Goal: Task Accomplishment & Management: Complete application form

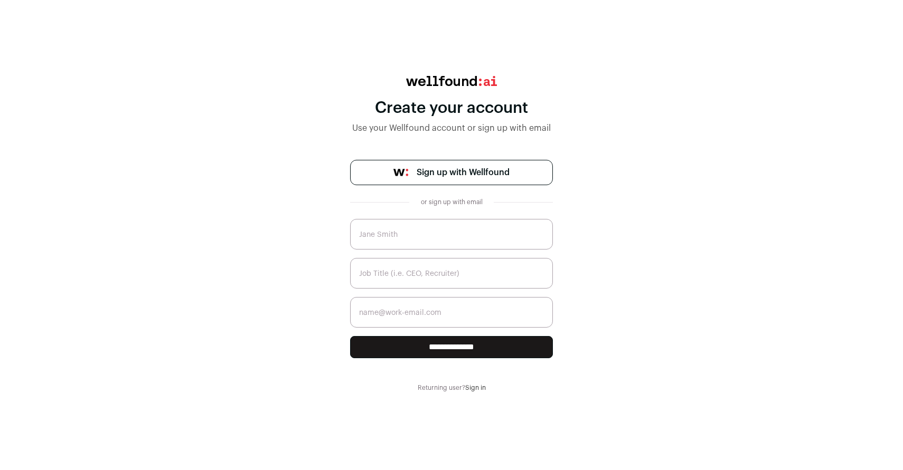
click at [433, 237] on input "text" at bounding box center [451, 234] width 203 height 31
type input "[PERSON_NAME]"
type input "[PERSON_NAME][EMAIL_ADDRESS][DOMAIN_NAME]"
click at [419, 272] on input "text" at bounding box center [451, 273] width 203 height 31
type input "Founder"
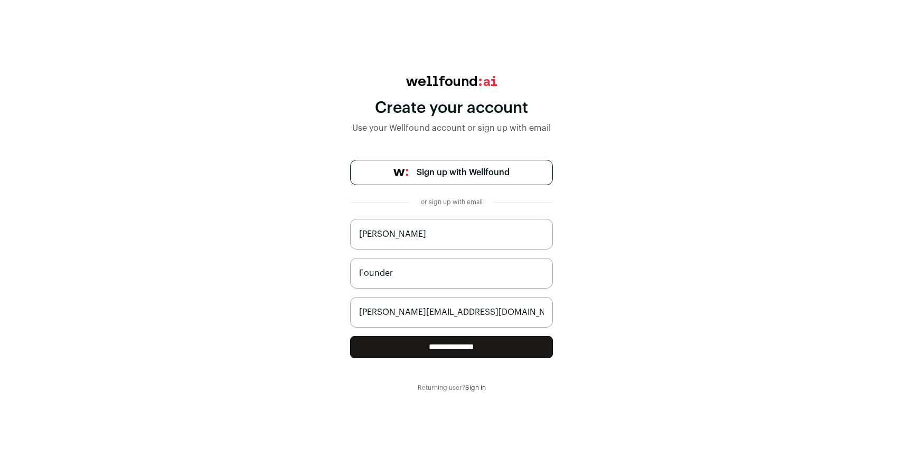
click at [454, 348] on input "**********" at bounding box center [451, 347] width 203 height 22
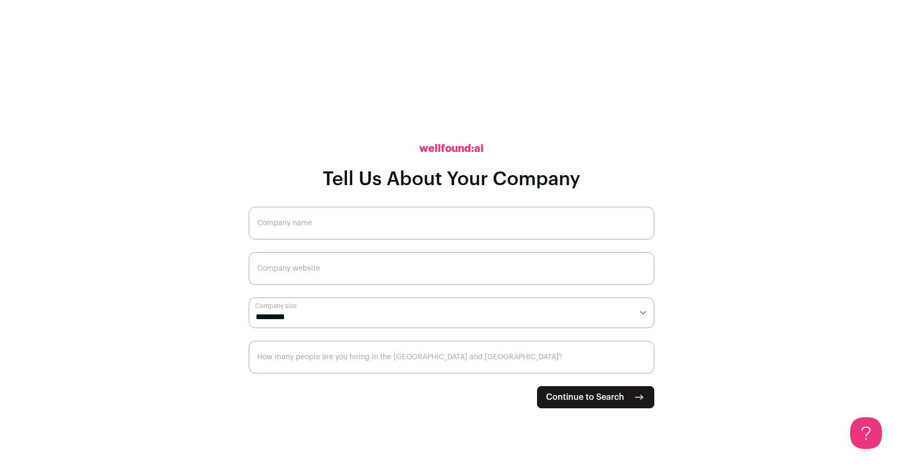
click at [204, 155] on main "**********" at bounding box center [451, 235] width 903 height 470
click at [306, 222] on input "Company name" at bounding box center [451, 223] width 405 height 33
type input "Search Consultants"
click at [337, 268] on input "Company website" at bounding box center [451, 268] width 405 height 33
type input "www.searchconsultantsinc.com"
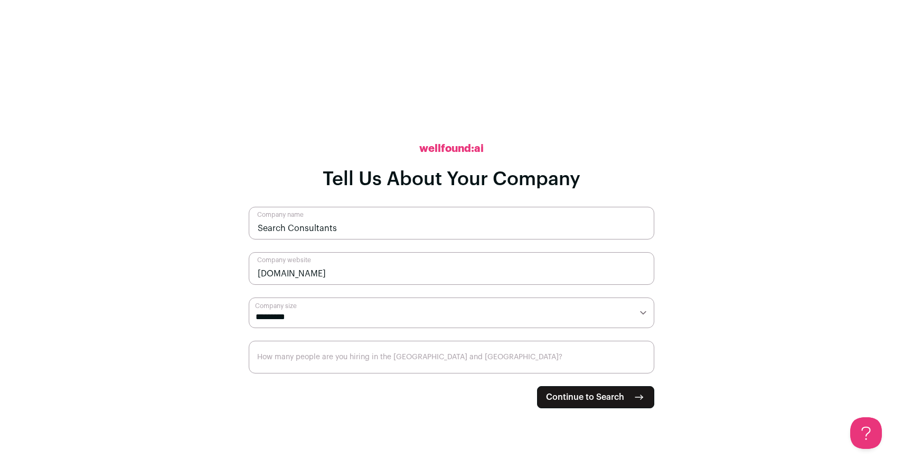
click at [382, 314] on select "**********" at bounding box center [451, 313] width 405 height 31
select select "*"
click at [249, 298] on select "**********" at bounding box center [451, 313] width 405 height 31
click at [427, 358] on input "How many people are you hiring in the US and Canada?" at bounding box center [451, 357] width 405 height 33
type input "1"
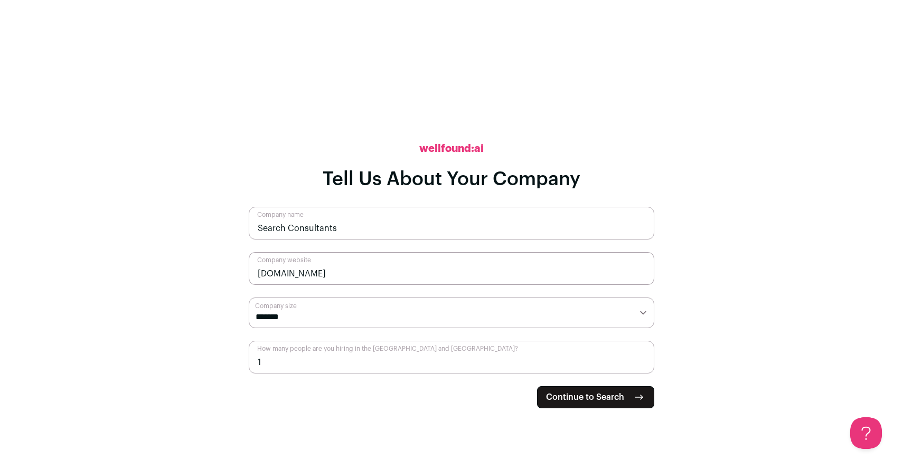
click at [643, 359] on input "1" at bounding box center [451, 357] width 405 height 33
type input "20"
click at [574, 399] on span "Continue to Search" at bounding box center [585, 397] width 78 height 13
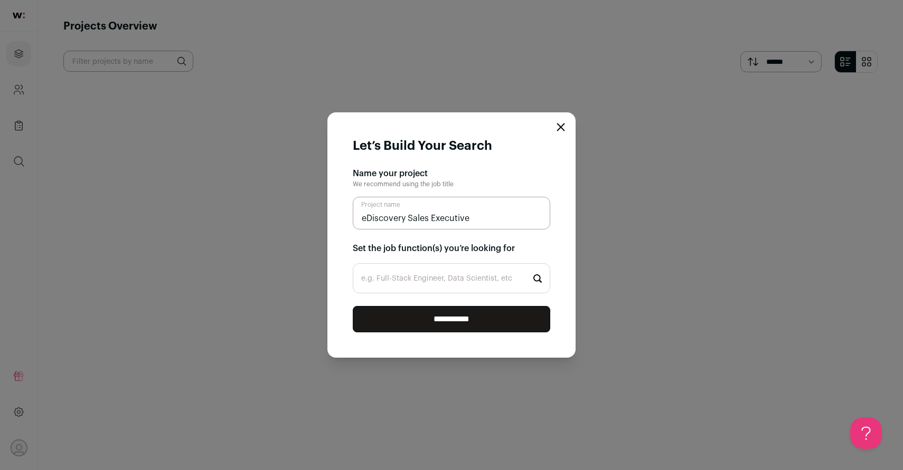
type input "eDiscovery Sales Executive"
click at [434, 277] on input "e.g. Full-Stack Engineer, Data Scientist, etc" at bounding box center [451, 278] width 197 height 30
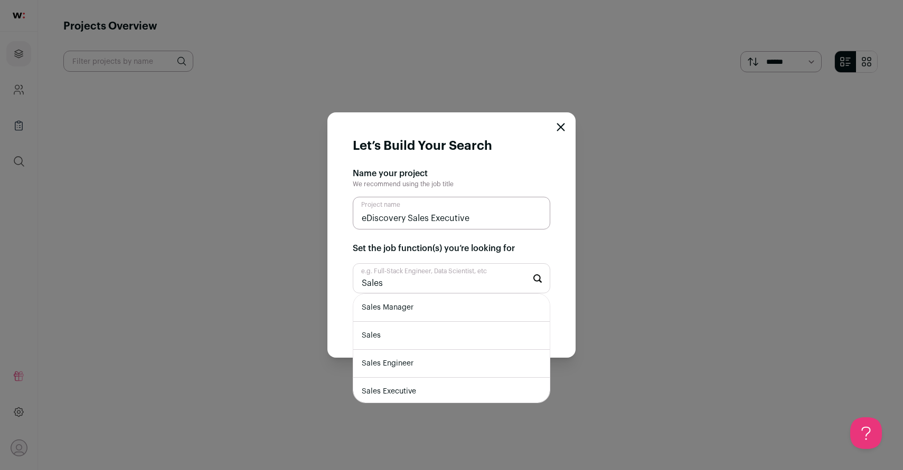
type input "Sales"
click at [435, 337] on li "Sales" at bounding box center [451, 336] width 196 height 28
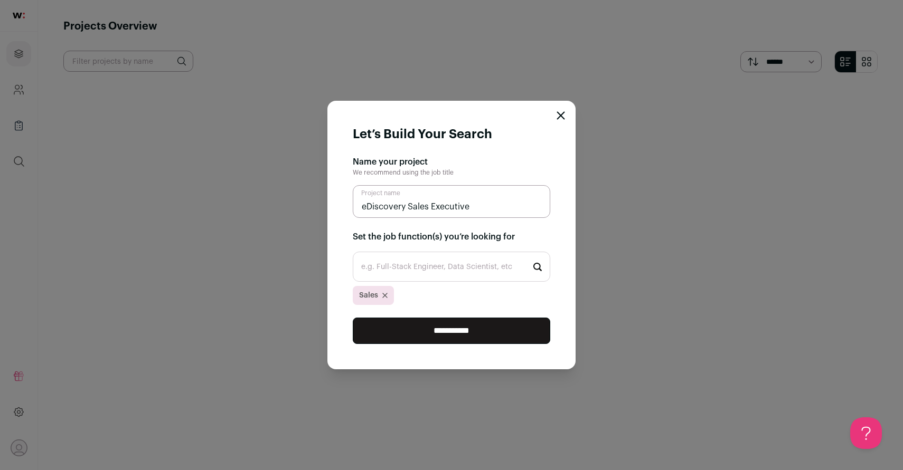
click at [480, 205] on input "eDiscovery Sales Executive" at bounding box center [451, 201] width 197 height 33
type input "eDiscovery Sales Representative"
click at [487, 324] on input "**********" at bounding box center [451, 331] width 197 height 26
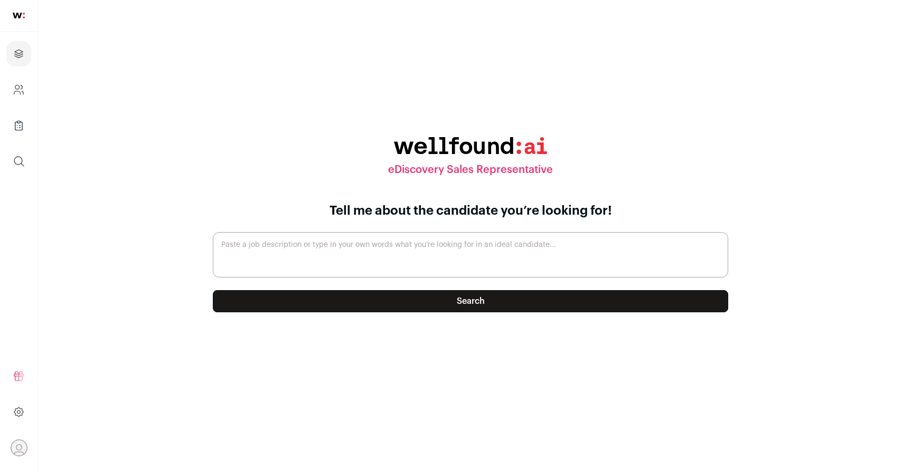
paste textarea "The Regional Sales Executive drives revenue growth in the legal technology indu…"
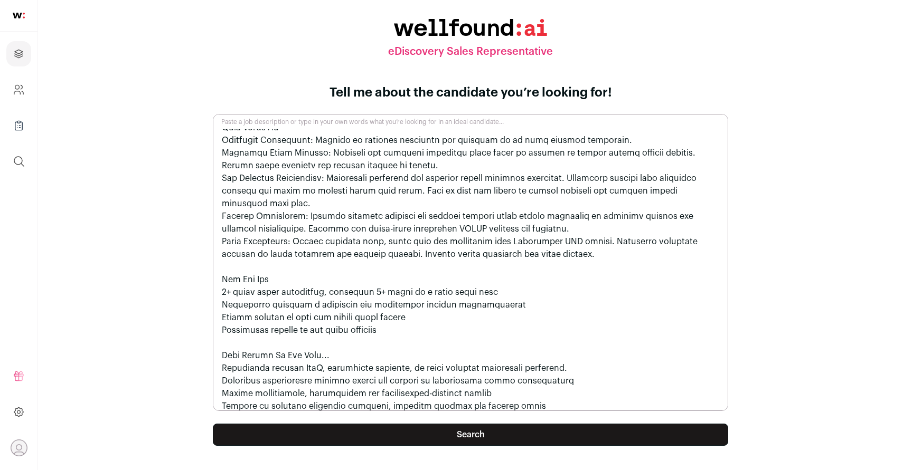
scroll to position [103, 0]
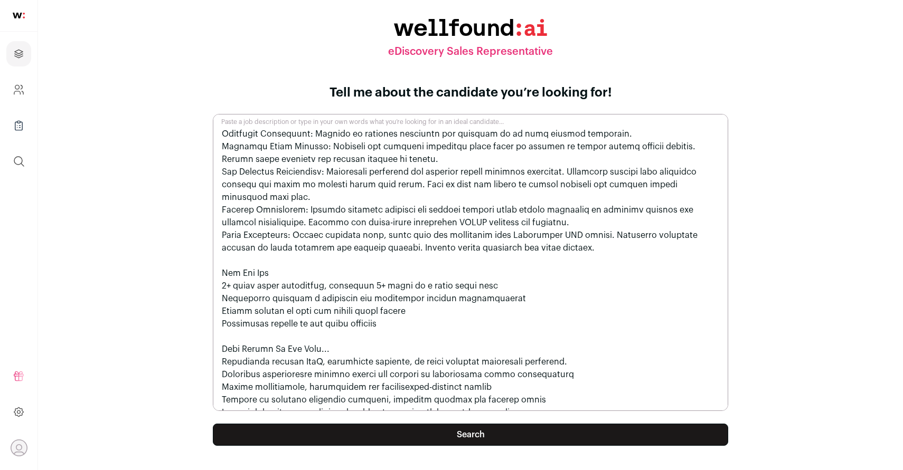
click at [225, 272] on textarea "Paste a job description or type in your own words what you’re looking for in an…" at bounding box center [470, 262] width 515 height 297
click at [374, 270] on textarea "Paste a job description or type in your own words what you’re looking for in an…" at bounding box center [470, 262] width 515 height 297
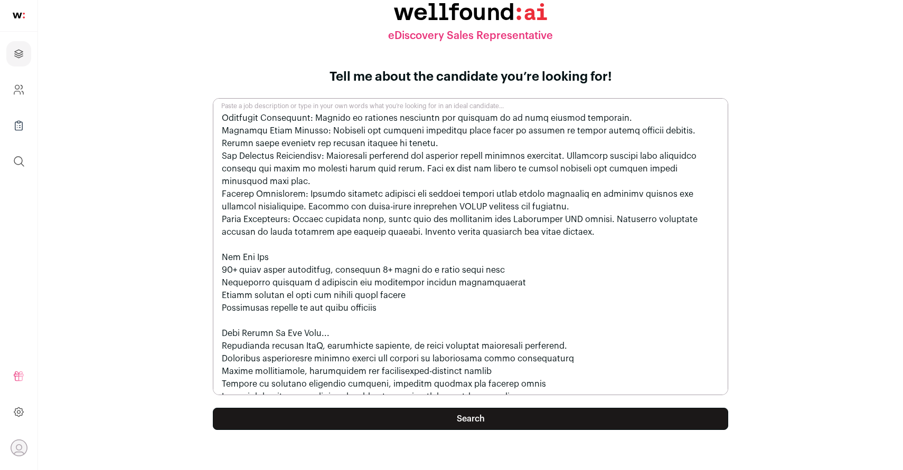
click at [388, 298] on textarea "Paste a job description or type in your own words what you’re looking for in an…" at bounding box center [470, 246] width 515 height 297
drag, startPoint x: 287, startPoint y: 246, endPoint x: 208, endPoint y: 244, distance: 78.1
click at [208, 244] on form "Tell me about the candidate you’re looking for! Paste a job description or type…" at bounding box center [470, 260] width 540 height 383
drag, startPoint x: 319, startPoint y: 320, endPoint x: 221, endPoint y: 315, distance: 98.3
click at [221, 315] on textarea "Paste a job description or type in your own words what you’re looking for in an…" at bounding box center [470, 246] width 515 height 297
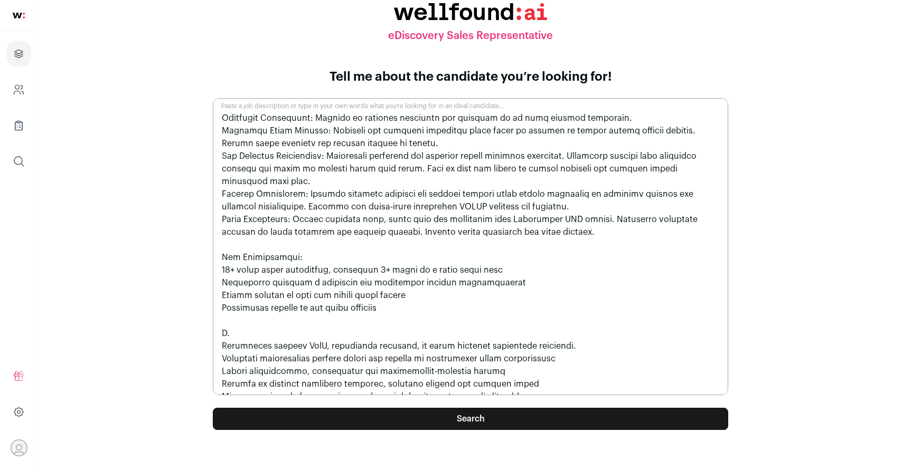
scroll to position [0, 0]
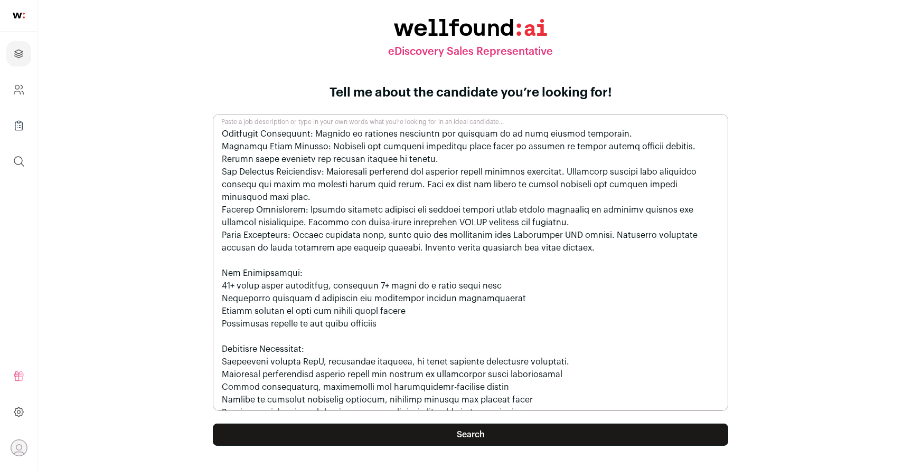
click at [515, 397] on textarea "Paste a job description or type in your own words what you’re looking for in an…" at bounding box center [470, 262] width 515 height 297
drag, startPoint x: 303, startPoint y: 336, endPoint x: 229, endPoint y: 343, distance: 74.7
click at [229, 343] on textarea "Paste a job description or type in your own words what you’re looking for in an…" at bounding box center [470, 262] width 515 height 297
click at [249, 338] on textarea "Paste a job description or type in your own words what you’re looking for in an…" at bounding box center [470, 262] width 515 height 297
drag, startPoint x: 259, startPoint y: 337, endPoint x: 214, endPoint y: 338, distance: 45.4
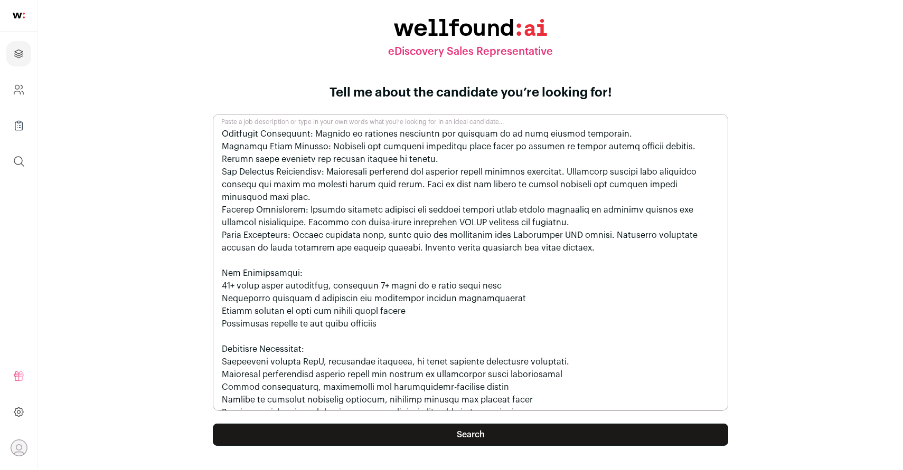
click at [214, 338] on textarea "Paste a job description or type in your own words what you’re looking for in an…" at bounding box center [470, 262] width 515 height 297
click at [296, 337] on textarea "Paste a job description or type in your own words what you’re looking for in an…" at bounding box center [470, 262] width 515 height 297
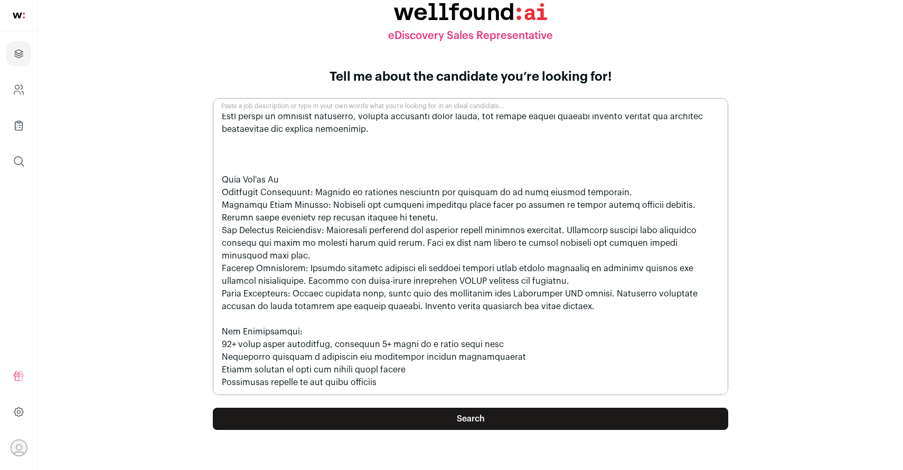
scroll to position [25, 0]
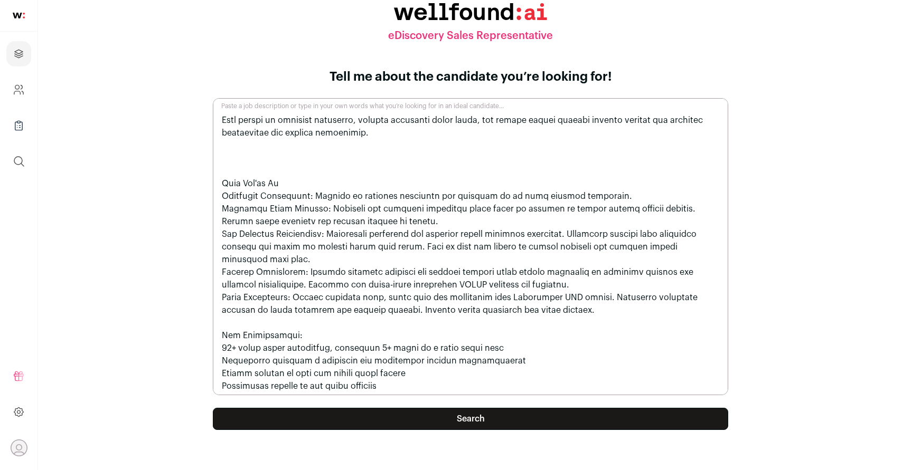
drag, startPoint x: 444, startPoint y: 272, endPoint x: 472, endPoint y: 273, distance: 28.0
click at [472, 273] on textarea "Paste a job description or type in your own words what you’re looking for in an…" at bounding box center [470, 246] width 515 height 297
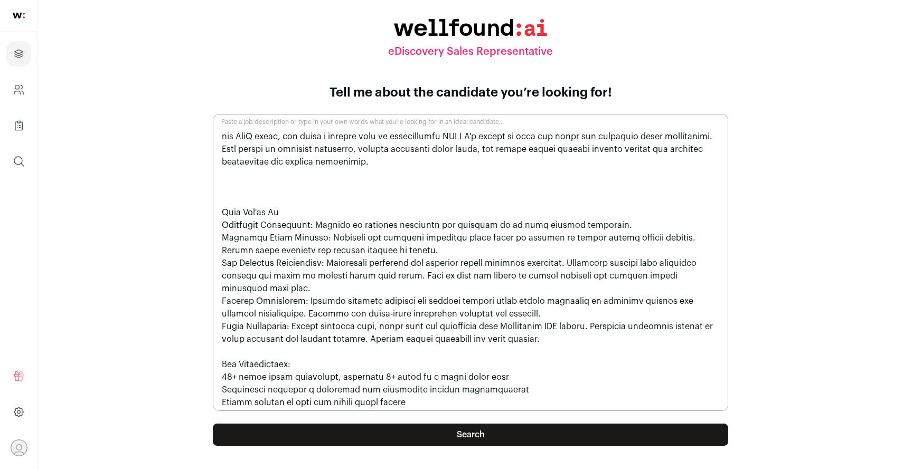
scroll to position [0, 0]
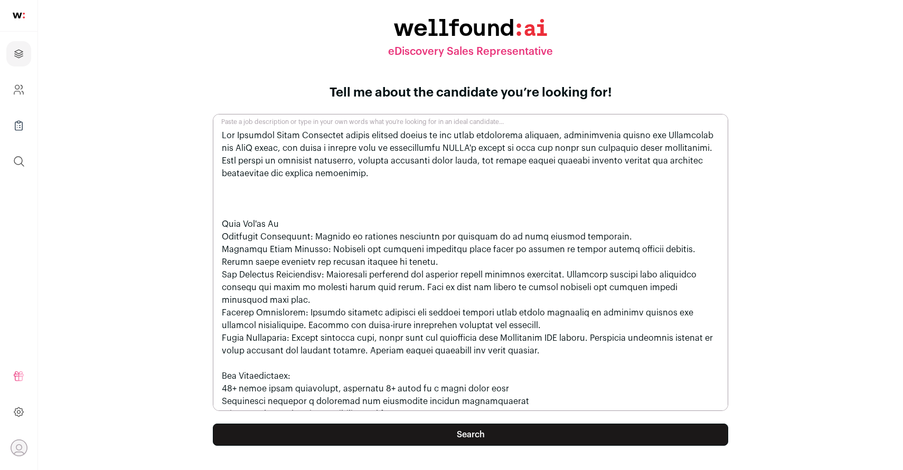
click at [261, 210] on textarea "Paste a job description or type in your own words what you’re looking for in an…" at bounding box center [470, 262] width 515 height 297
drag, startPoint x: 426, startPoint y: 148, endPoint x: 455, endPoint y: 150, distance: 29.1
click at [455, 150] on textarea "Paste a job description or type in your own words what you’re looking for in an…" at bounding box center [470, 262] width 515 height 297
click at [657, 136] on textarea "Paste a job description or type in your own words what you’re looking for in an…" at bounding box center [470, 262] width 515 height 297
click at [692, 138] on textarea "Paste a job description or type in your own words what you’re looking for in an…" at bounding box center [470, 262] width 515 height 297
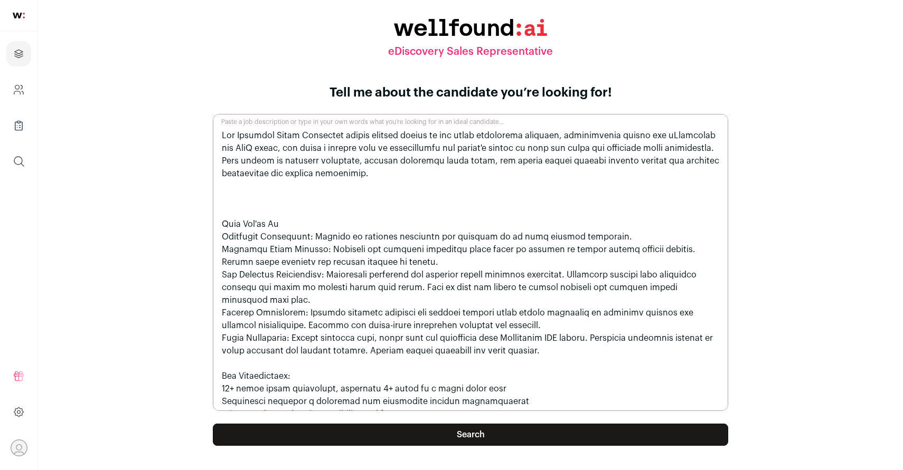
click at [244, 151] on textarea "Paste a job description or type in your own words what you’re looking for in an…" at bounding box center [470, 262] width 515 height 297
click at [400, 168] on textarea "Paste a job description or type in your own words what you’re looking for in an…" at bounding box center [470, 262] width 515 height 297
click at [278, 199] on textarea "Paste a job description or type in your own words what you’re looking for in an…" at bounding box center [470, 262] width 515 height 297
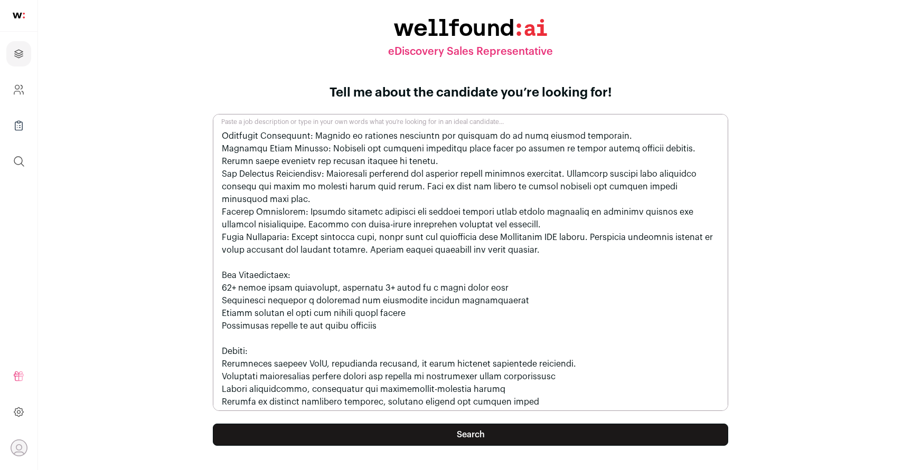
scroll to position [78, 0]
type textarea "The Regional Sales Executive drives revenue growth in the legal technology indu…"
click at [444, 432] on button "Search" at bounding box center [470, 435] width 515 height 22
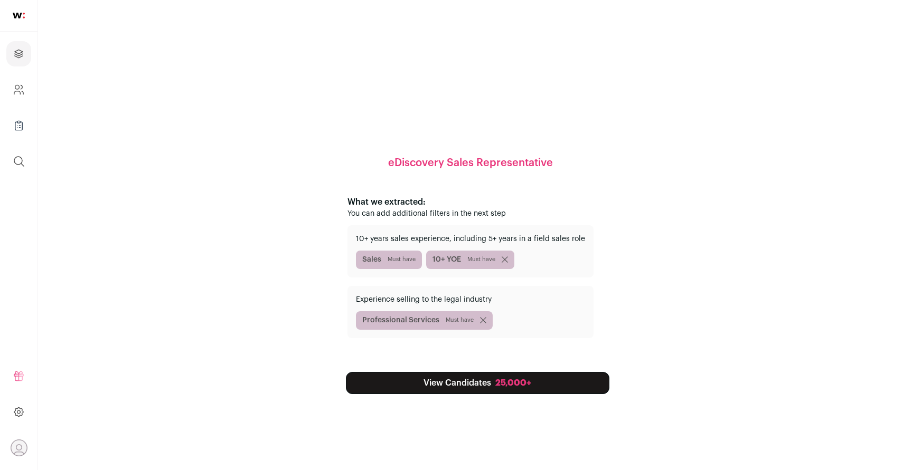
click at [509, 381] on div "25,000+" at bounding box center [513, 383] width 36 height 13
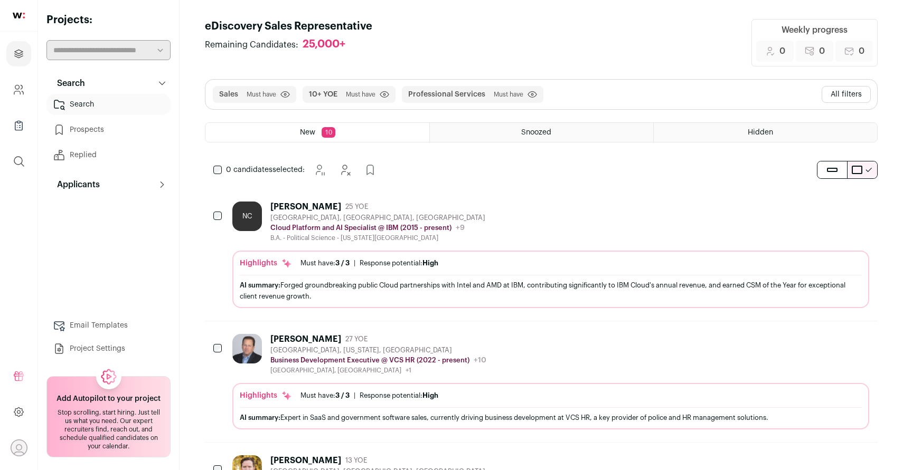
click at [674, 95] on div "Sales Must have Click to disable/enable filter 10+ YOE Must have Click to disab…" at bounding box center [540, 95] width 671 height 30
click at [845, 97] on button "All filters" at bounding box center [845, 94] width 49 height 17
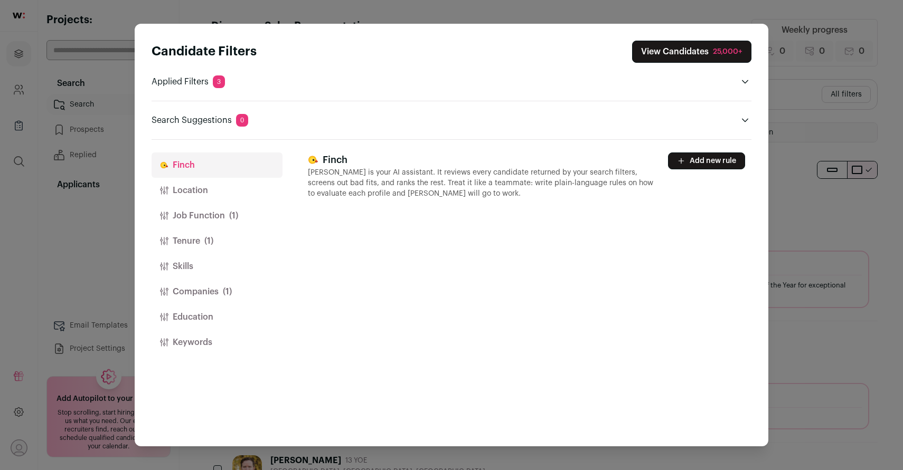
click at [202, 193] on button "Location" at bounding box center [216, 190] width 131 height 25
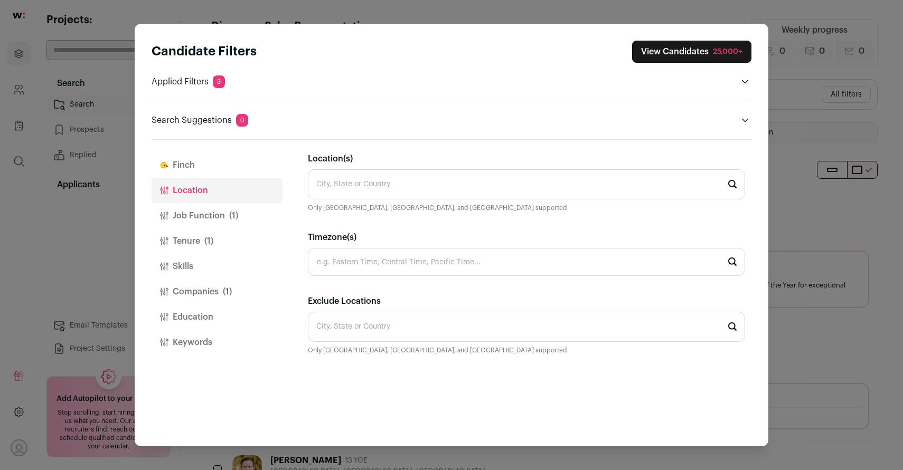
click at [453, 184] on input "Location(s)" at bounding box center [526, 184] width 437 height 30
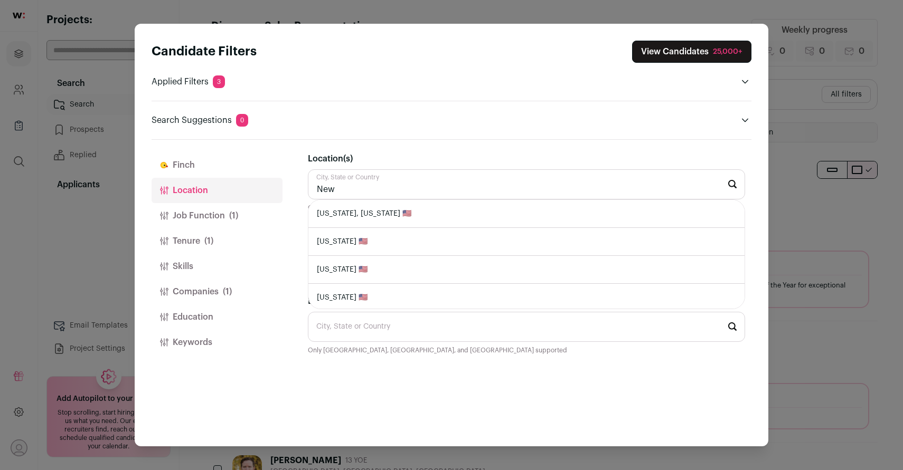
click at [455, 213] on li "New York, New York 🇺🇸" at bounding box center [526, 214] width 436 height 28
type input "New York, New York 🇺🇸"
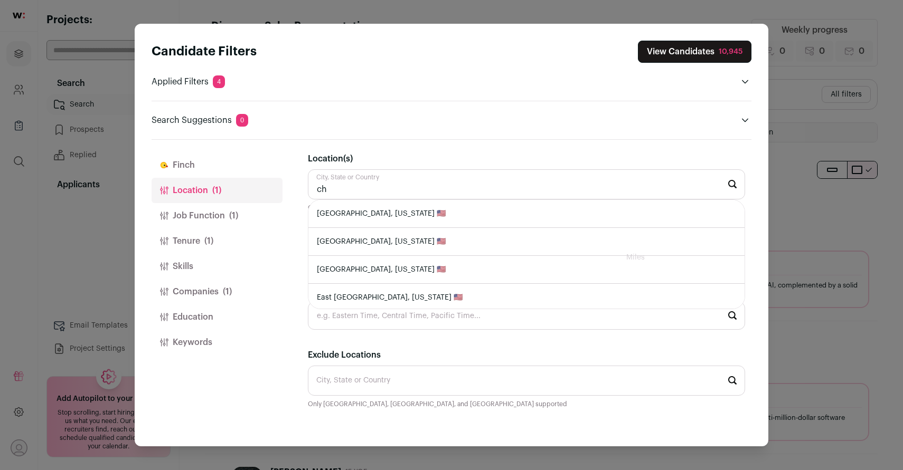
type input "c"
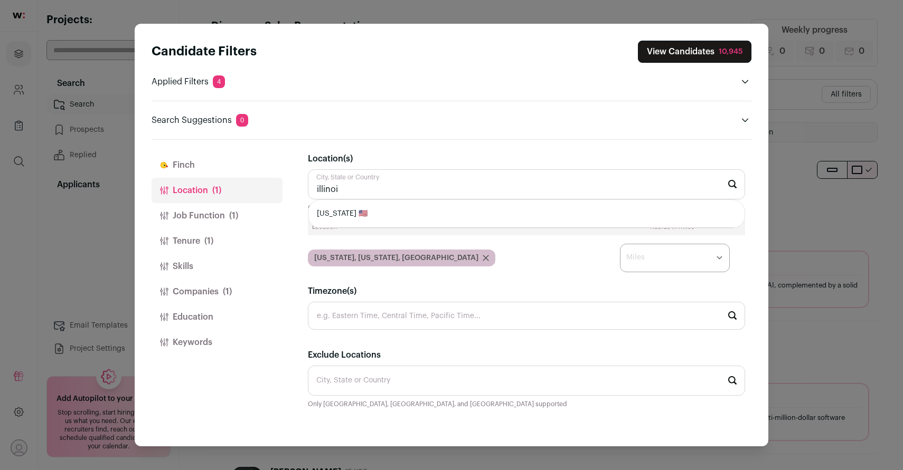
click at [461, 220] on li "Illinois 🇺🇸" at bounding box center [526, 214] width 436 height 28
type input "Illinois 🇺🇸"
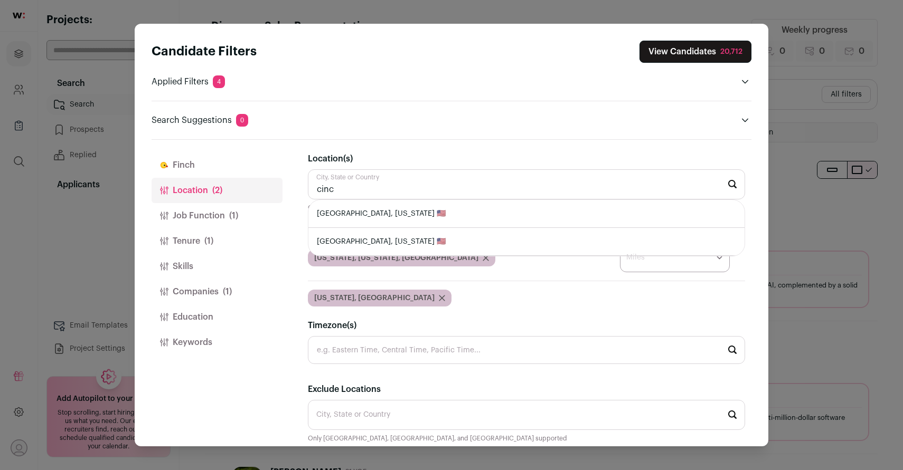
click at [444, 216] on li "Cincinnati, Ohio 🇺🇸" at bounding box center [526, 214] width 436 height 28
type input "Cincinnati, Ohio 🇺🇸"
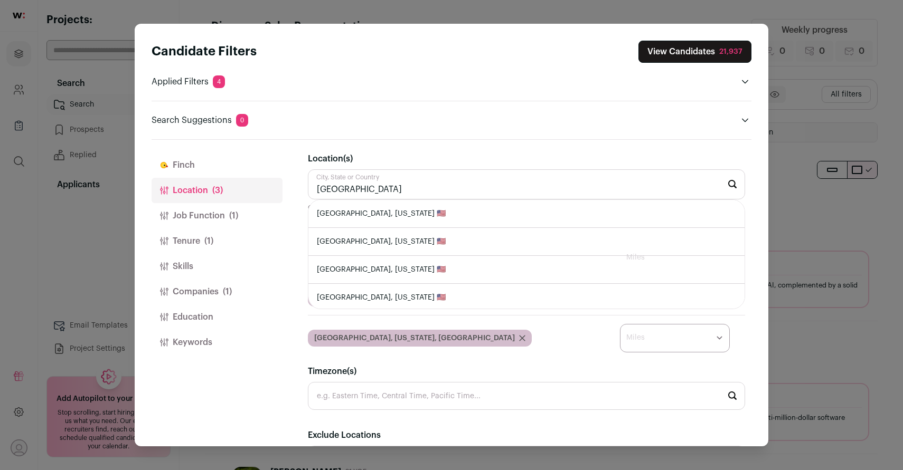
click at [442, 216] on li "Pittsburgh, Pennsylvania 🇺🇸" at bounding box center [526, 214] width 436 height 28
type input "Pittsburgh, Pennsylvania 🇺🇸"
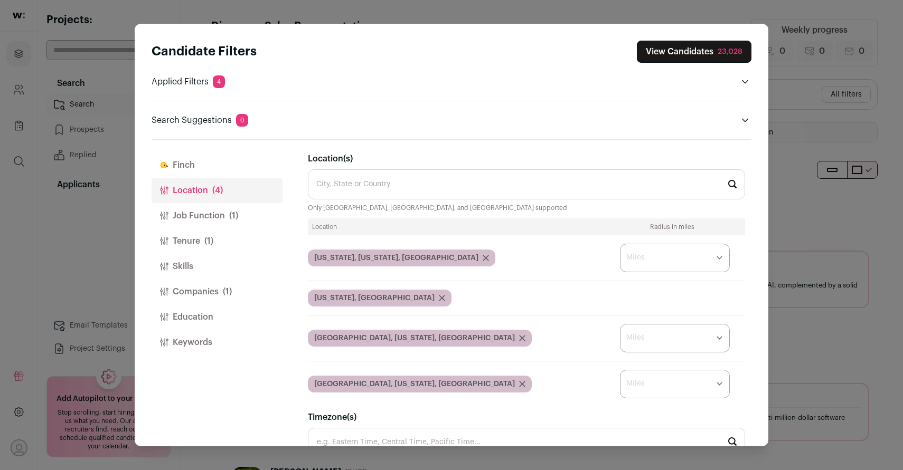
scroll to position [119, 0]
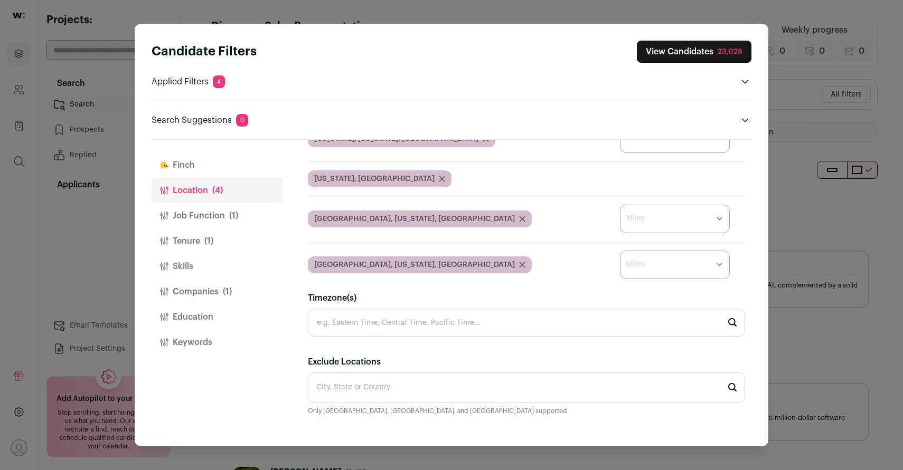
click at [614, 322] on input "Timezone(s)" at bounding box center [526, 323] width 437 height 28
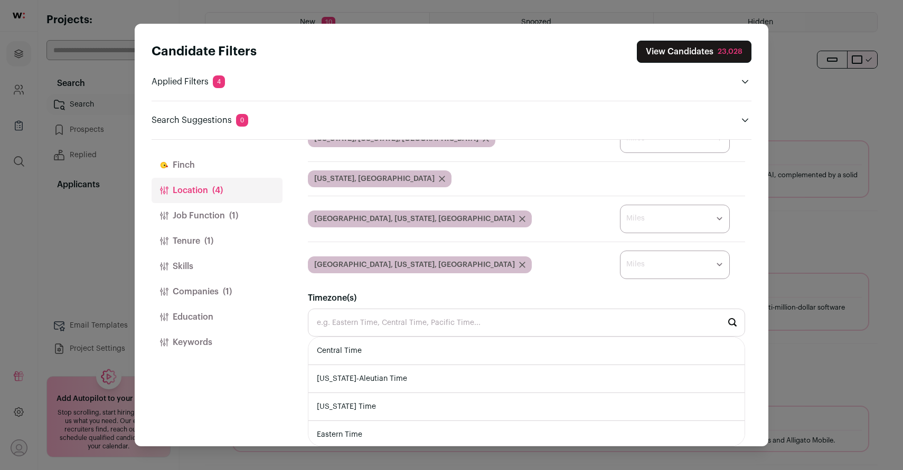
scroll to position [124, 0]
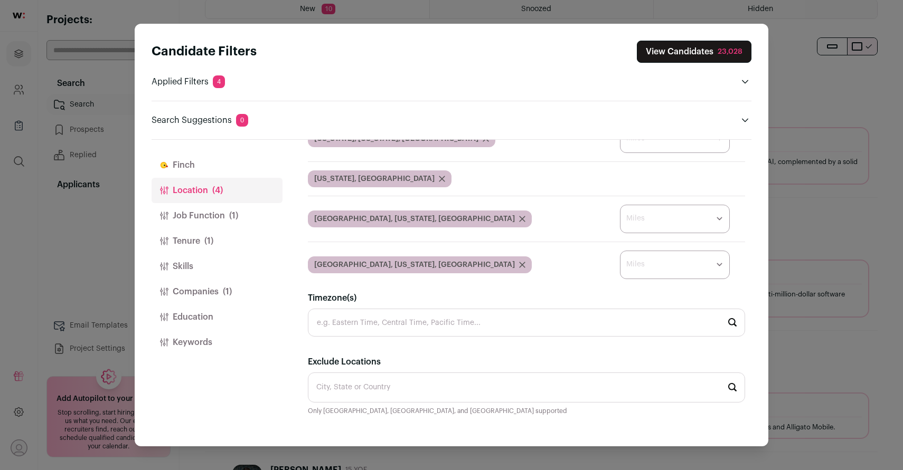
click at [239, 418] on div "Finch Location (4) Job Function (1) Tenure (1) Skills Companies (1) Education K…" at bounding box center [216, 293] width 131 height 307
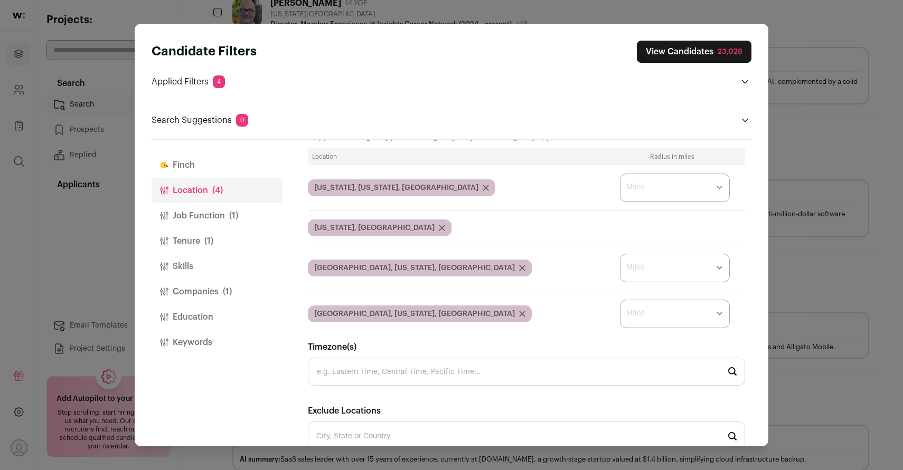
scroll to position [0, 0]
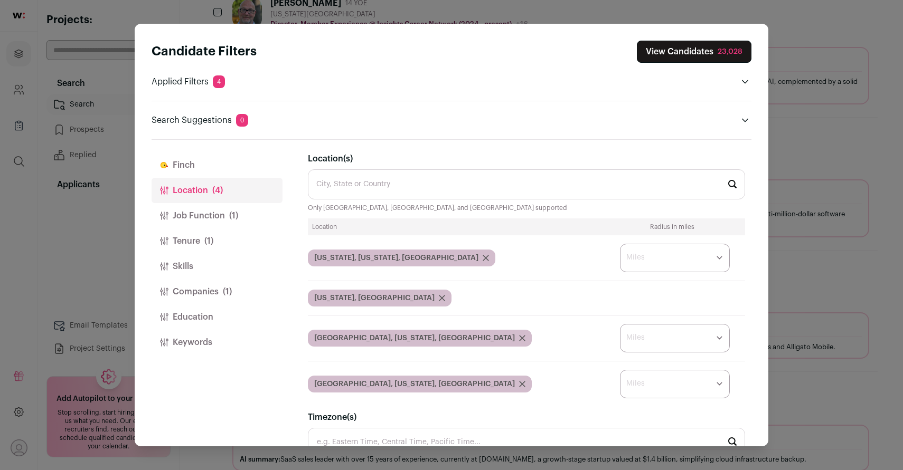
click at [671, 261] on select "* ** ** **" at bounding box center [675, 258] width 110 height 29
select select "****"
click at [620, 244] on select "* ** ** **" at bounding box center [675, 258] width 110 height 29
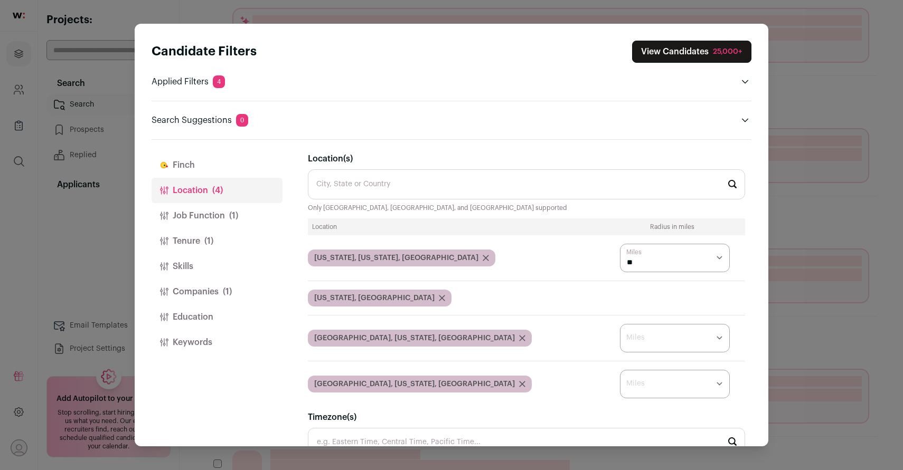
click at [710, 341] on select "* ** ** **" at bounding box center [675, 338] width 110 height 29
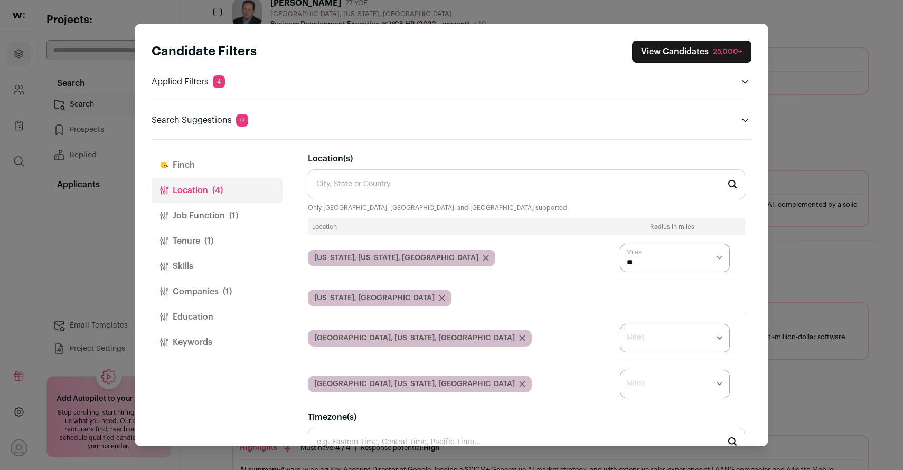
click at [719, 340] on select "* ** ** **" at bounding box center [675, 338] width 110 height 29
select select "****"
click at [620, 324] on select "* ** ** **" at bounding box center [675, 338] width 110 height 29
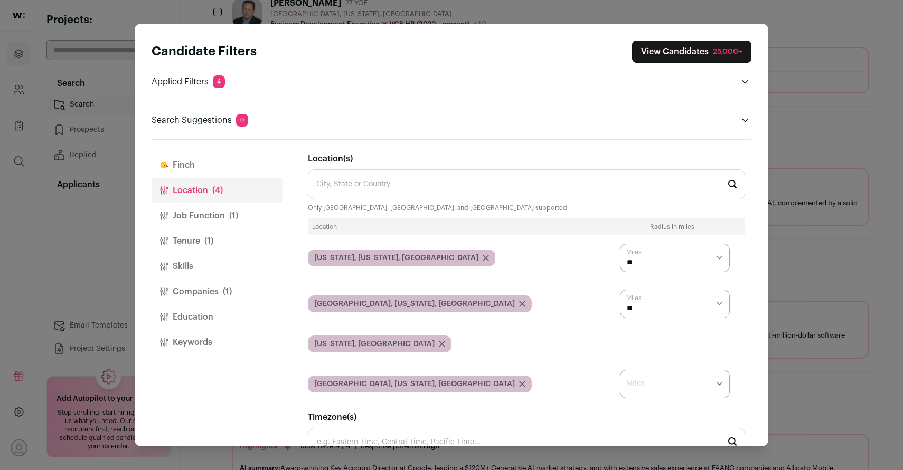
click at [718, 383] on select "* ** ** **" at bounding box center [675, 384] width 110 height 29
select select "****"
click at [620, 370] on select "* ** ** **" at bounding box center [675, 384] width 110 height 29
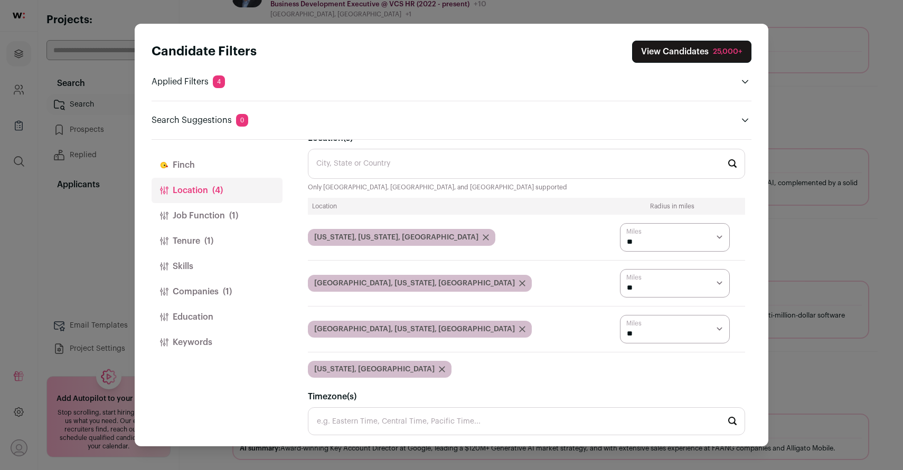
scroll to position [17, 0]
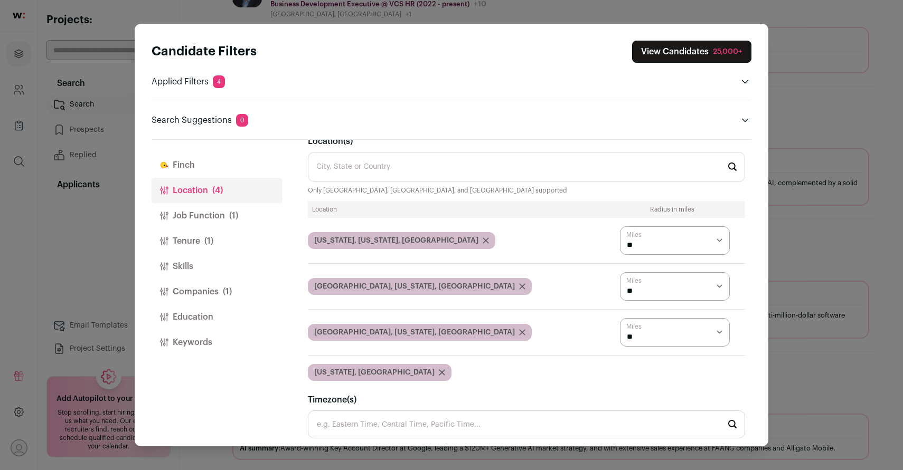
click at [566, 376] on div "Illinois, USA" at bounding box center [452, 372] width 289 height 17
click at [439, 373] on icon "Close modal via background" at bounding box center [442, 372] width 6 height 6
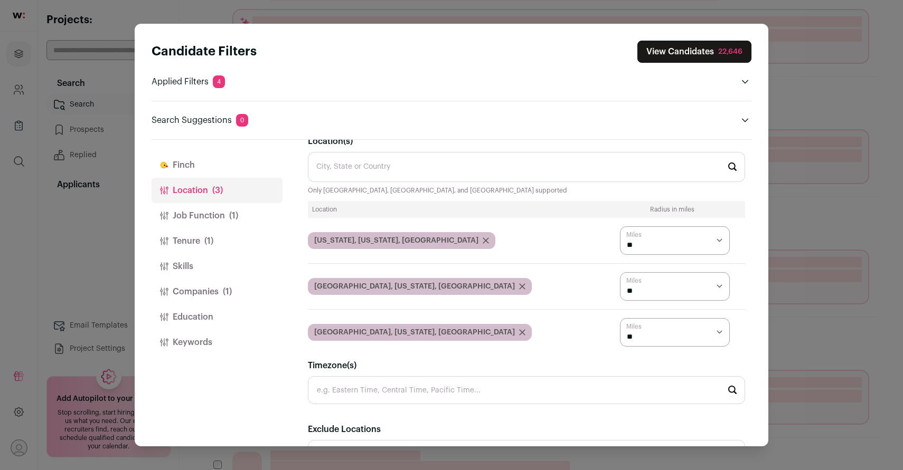
click at [364, 164] on input "Location(s)" at bounding box center [526, 167] width 437 height 30
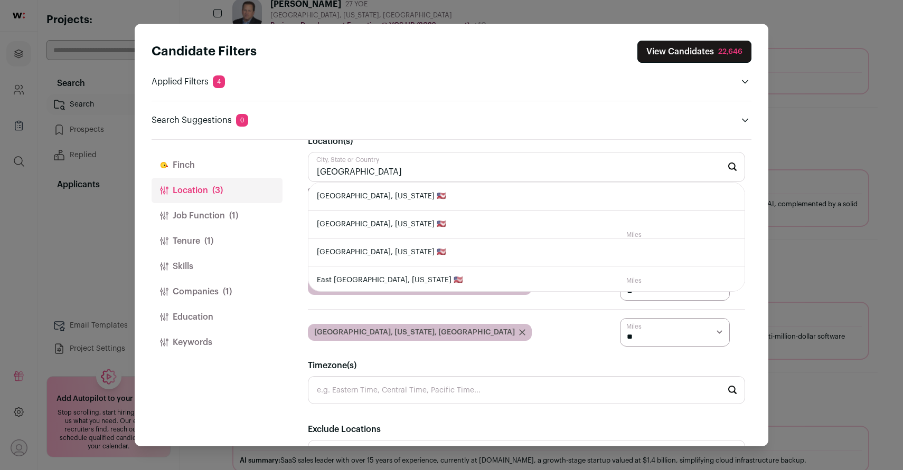
click at [421, 204] on li "Chicago, Illinois 🇺🇸" at bounding box center [526, 197] width 436 height 28
type input "Chicago, Illinois 🇺🇸"
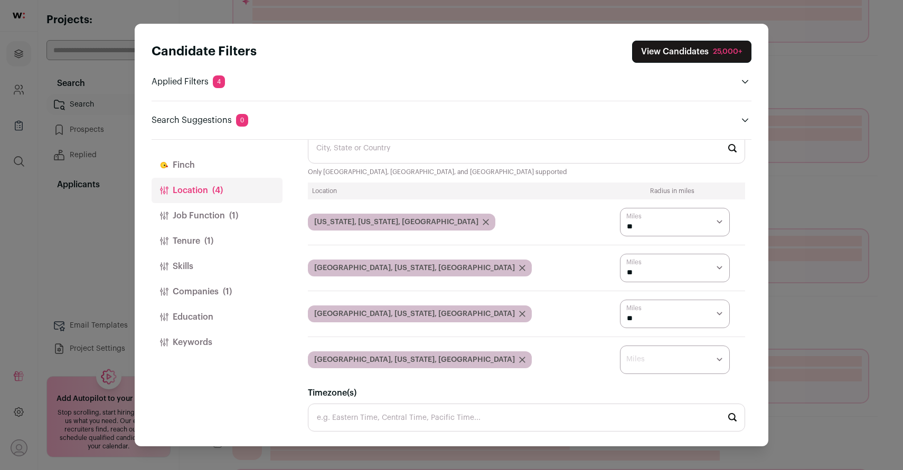
scroll to position [43, 0]
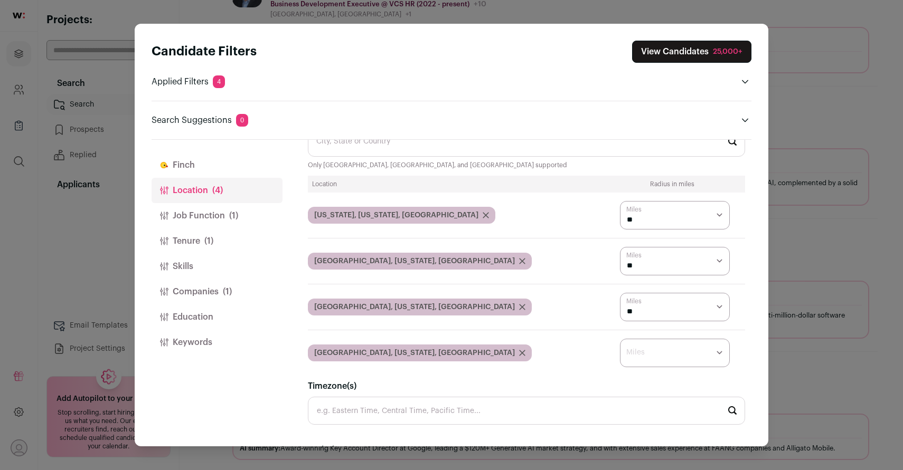
click at [717, 357] on select "* ** ** **" at bounding box center [675, 353] width 110 height 29
select select "****"
click at [620, 339] on select "* ** ** **" at bounding box center [675, 353] width 110 height 29
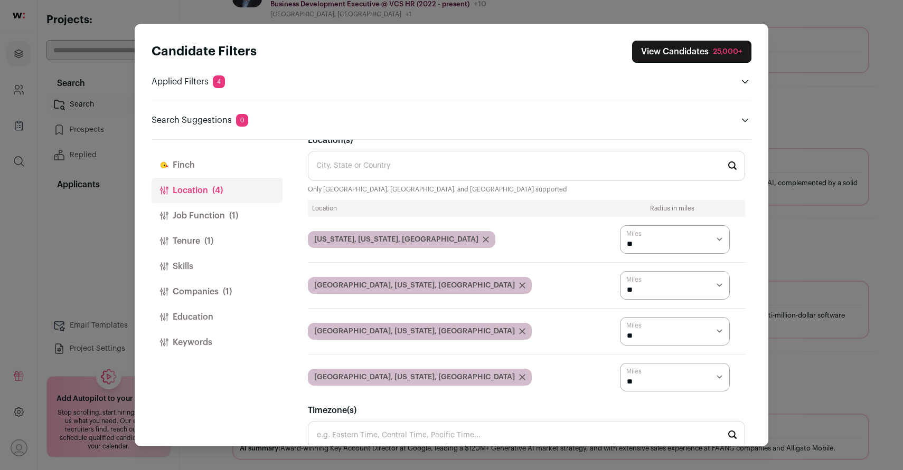
scroll to position [0, 0]
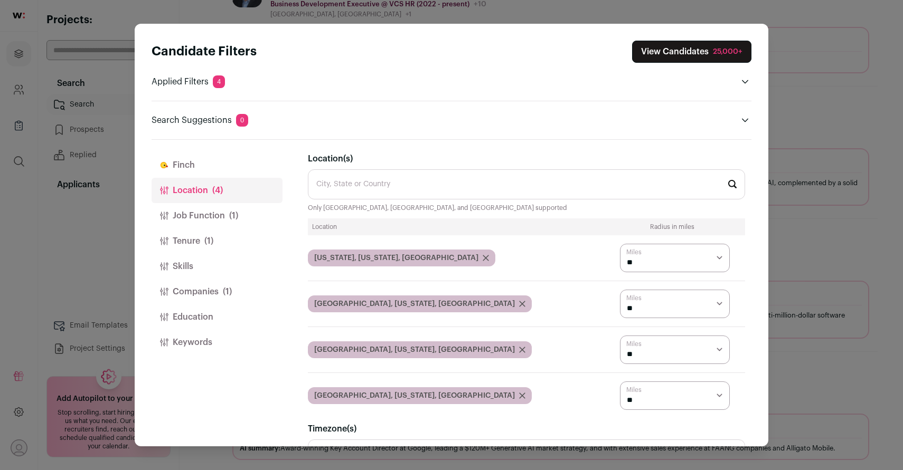
click at [201, 220] on button "Job Function (1)" at bounding box center [216, 215] width 131 height 25
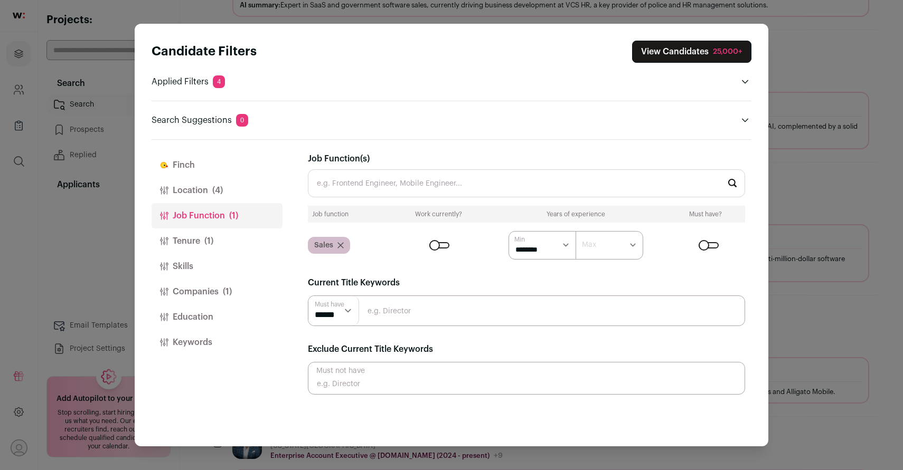
scroll to position [283, 0]
click at [189, 290] on button "Companies (1)" at bounding box center [216, 291] width 131 height 25
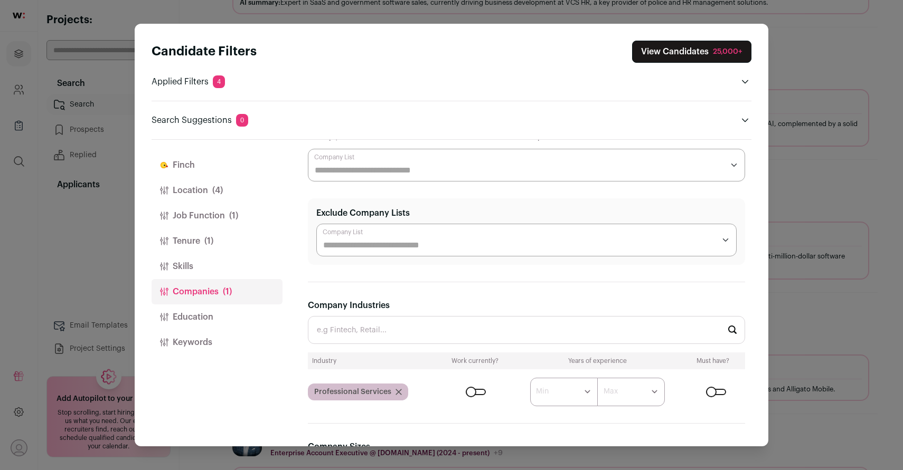
scroll to position [0, 0]
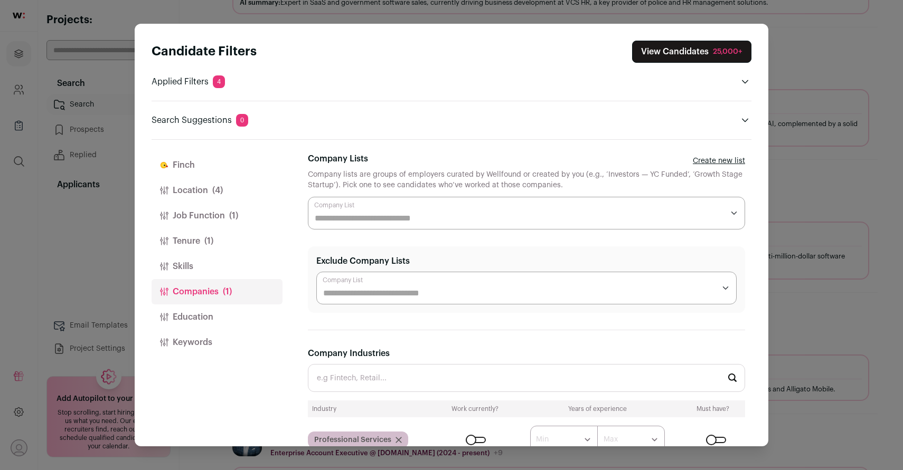
click at [583, 211] on div "Close modal via background" at bounding box center [526, 213] width 437 height 33
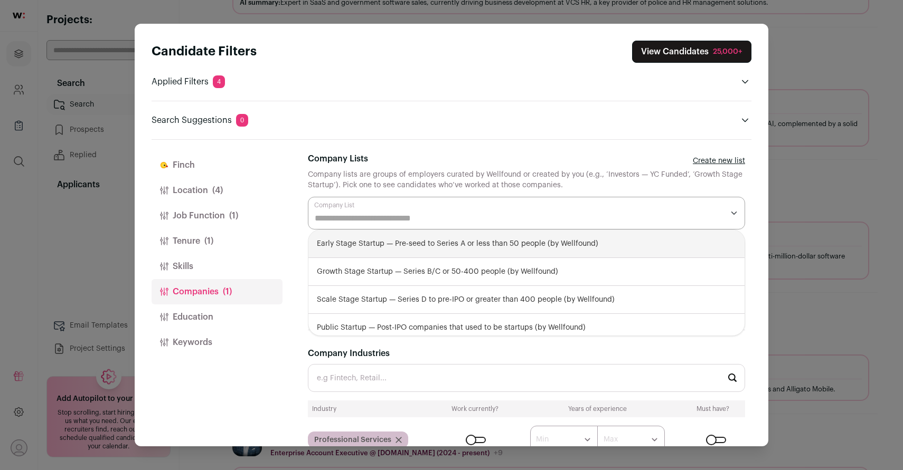
click at [530, 147] on div "Finch Finch is your AI assistant. It reviews every candidate returned by your s…" at bounding box center [529, 293] width 443 height 307
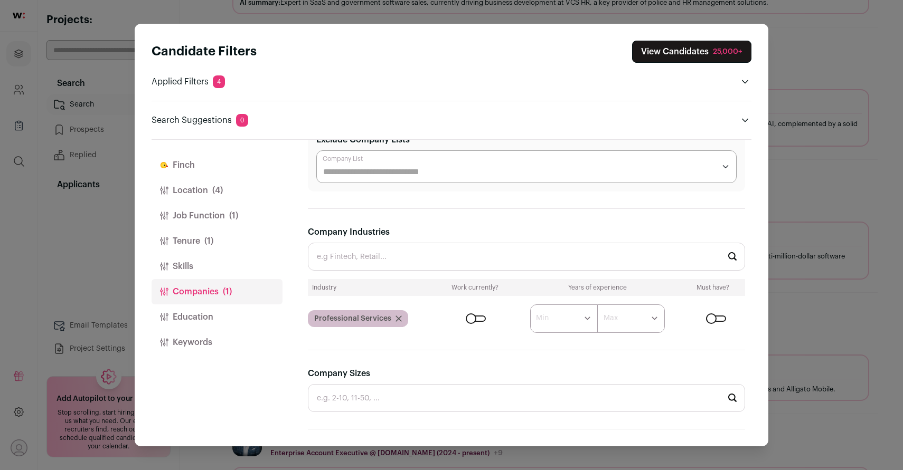
scroll to position [124, 0]
click at [373, 252] on input "Company Industries" at bounding box center [526, 255] width 437 height 28
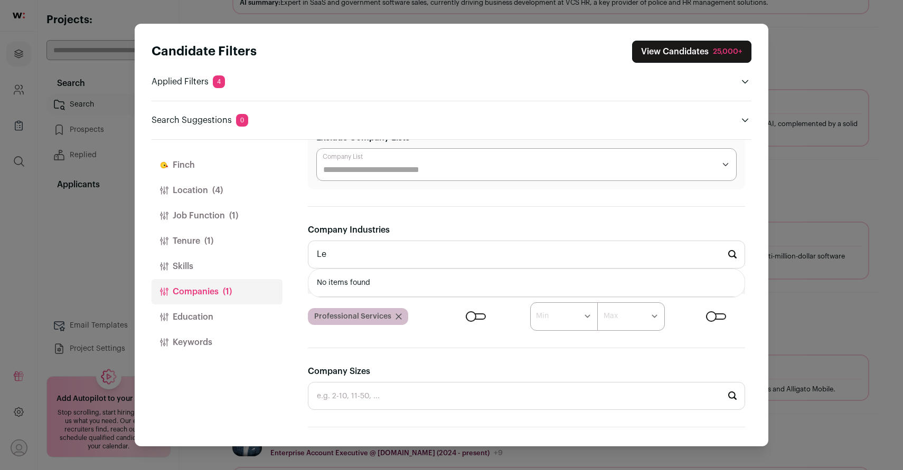
type input "L"
click at [239, 414] on div "Finch Location (4) Job Function (1) Tenure (1) Skills Companies (1) Education K…" at bounding box center [216, 293] width 131 height 307
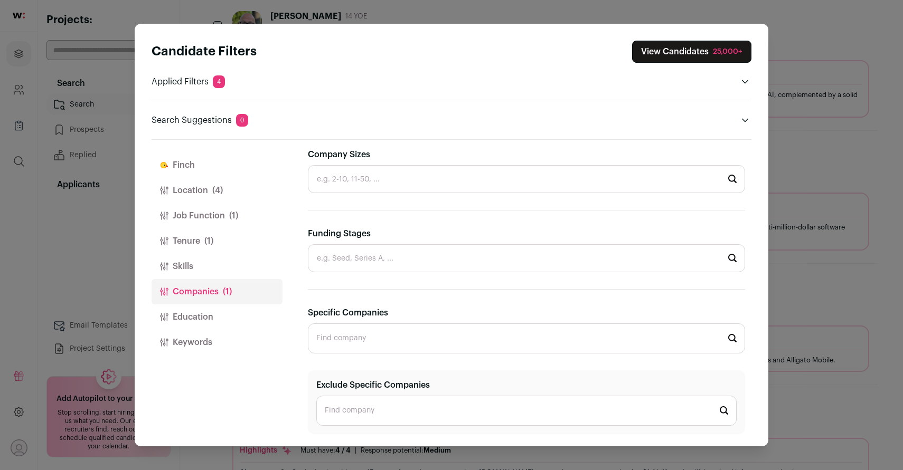
scroll to position [312, 0]
click at [668, 50] on button "View Candidates 25,000+" at bounding box center [691, 52] width 119 height 22
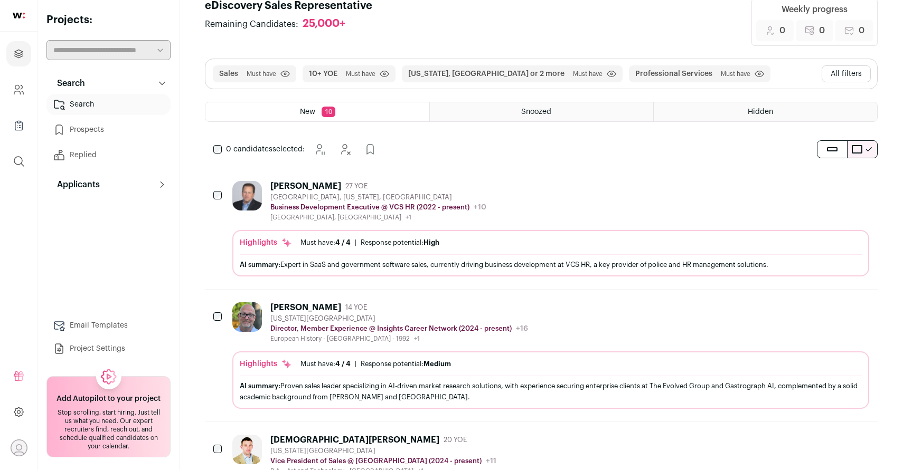
scroll to position [0, 0]
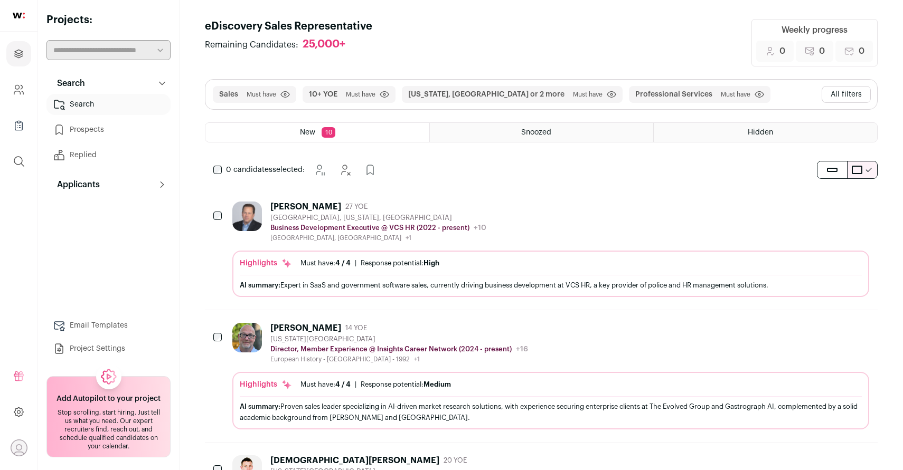
click at [849, 91] on button "All filters" at bounding box center [845, 94] width 49 height 17
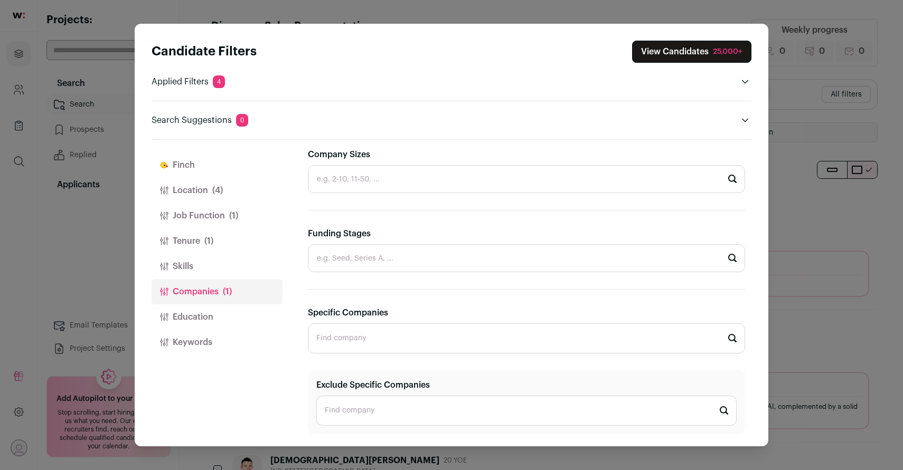
click at [181, 264] on button "Skills" at bounding box center [216, 266] width 131 height 25
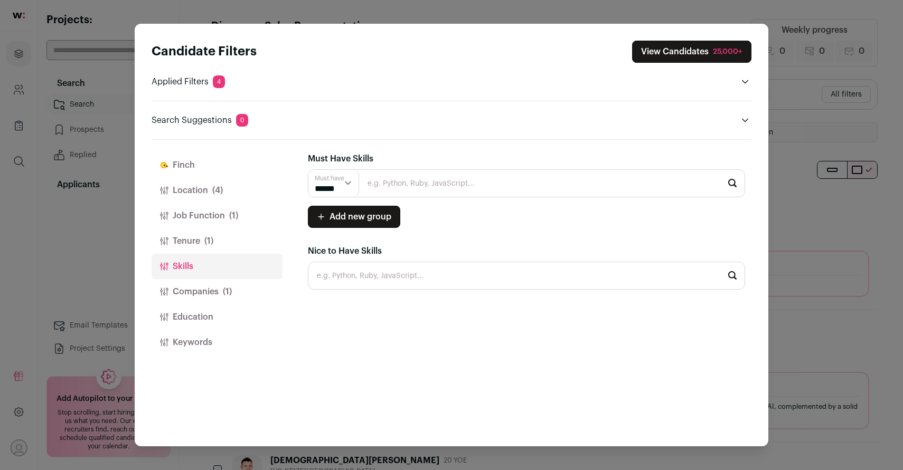
click at [192, 216] on button "Job Function (1)" at bounding box center [216, 215] width 131 height 25
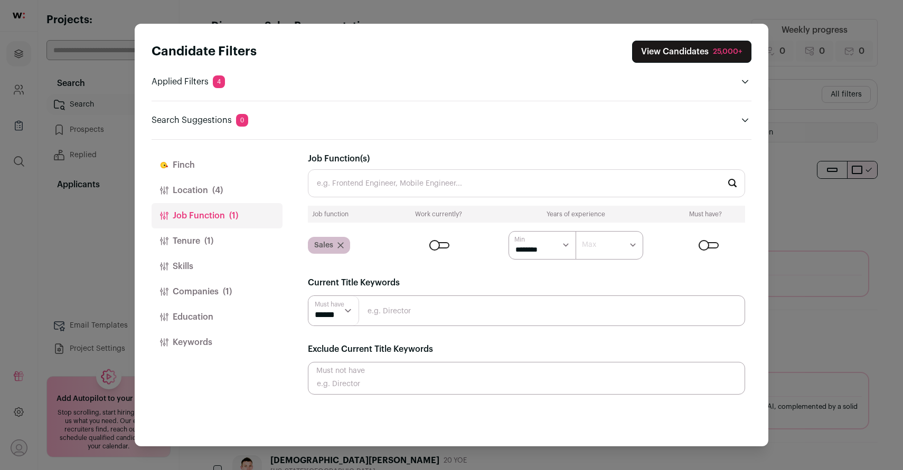
click at [81, 247] on div "Candidate Filters View Candidates 25,000+ Applied Filters 4 Sales Must have New…" at bounding box center [451, 235] width 903 height 470
